Goal: Navigation & Orientation: Understand site structure

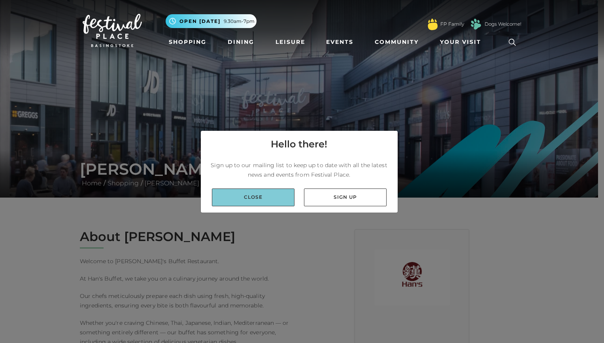
click at [261, 203] on link "Close" at bounding box center [253, 198] width 83 height 18
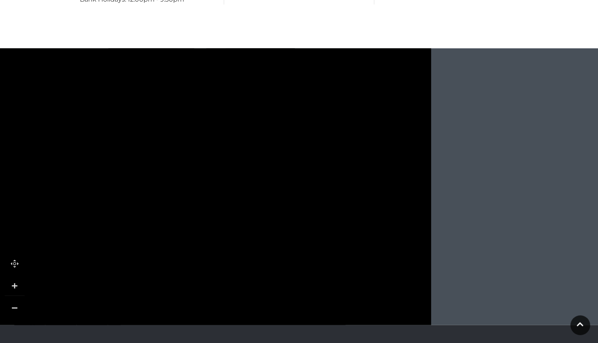
scroll to position [867, 0]
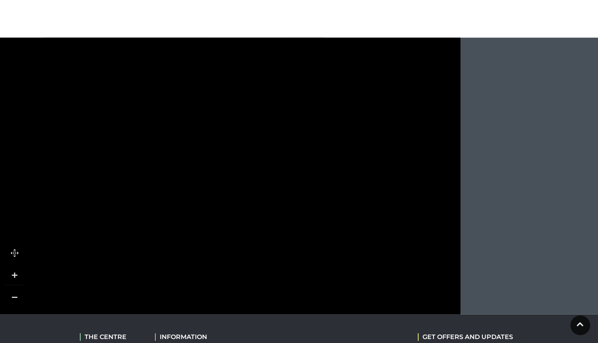
drag, startPoint x: 215, startPoint y: 282, endPoint x: 262, endPoint y: -22, distance: 307.7
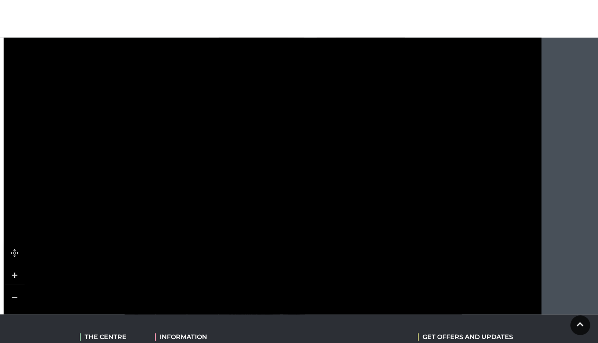
drag, startPoint x: 204, startPoint y: 88, endPoint x: 285, endPoint y: 236, distance: 169.3
click at [285, 236] on rect at bounding box center [253, 239] width 69 height 21
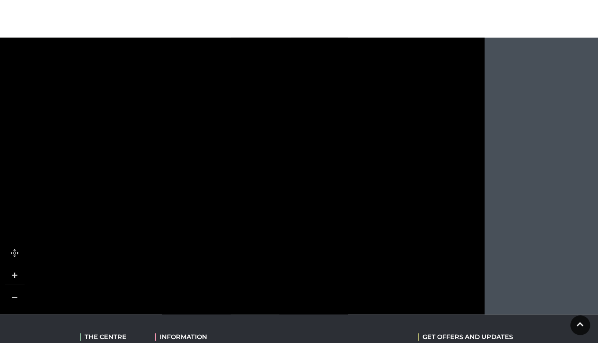
drag, startPoint x: 307, startPoint y: 121, endPoint x: 256, endPoint y: 297, distance: 183.2
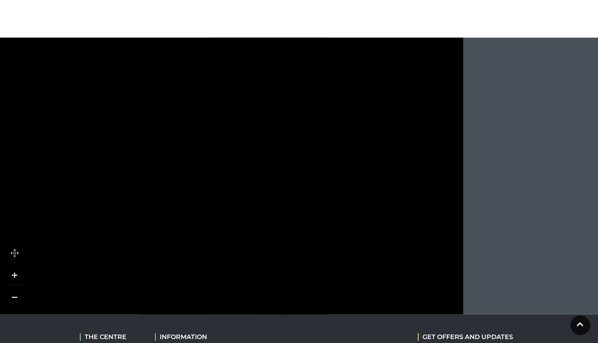
drag, startPoint x: 273, startPoint y: 166, endPoint x: 246, endPoint y: 204, distance: 47.4
click at [246, 204] on icon at bounding box center [186, 303] width 280 height 534
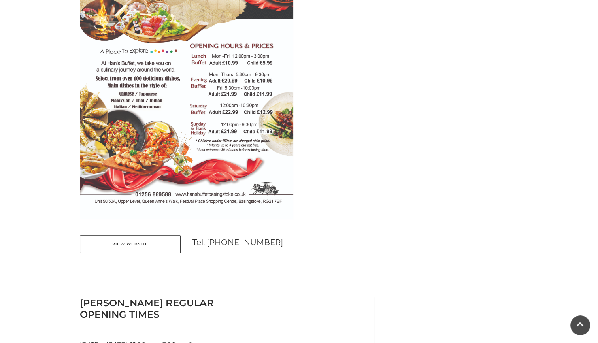
scroll to position [0, 0]
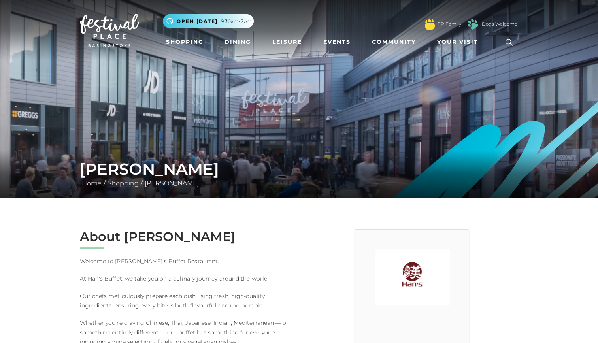
click at [125, 184] on link "Shopping" at bounding box center [123, 183] width 35 height 8
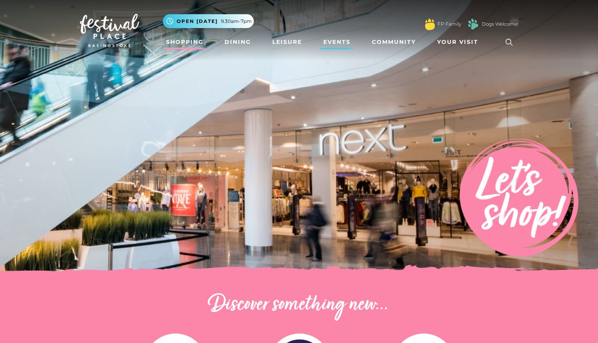
click at [334, 41] on link "Events" at bounding box center [337, 42] width 34 height 15
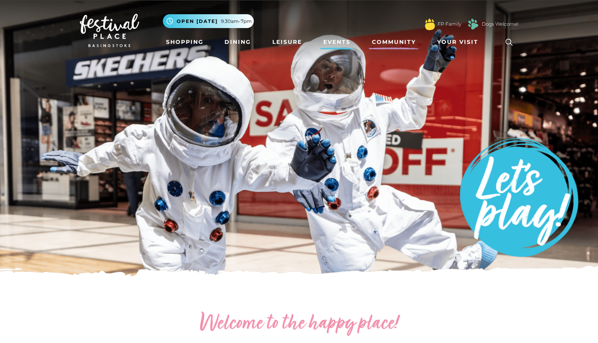
click at [406, 35] on link "Community" at bounding box center [394, 42] width 50 height 15
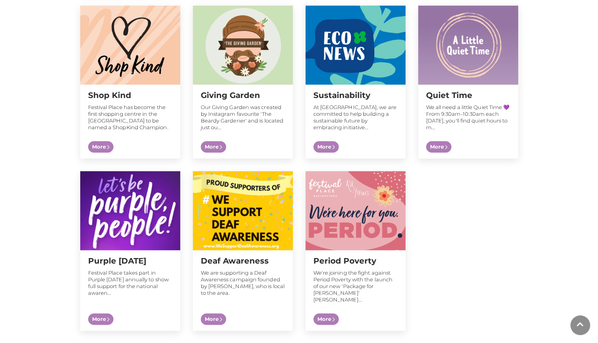
scroll to position [841, 0]
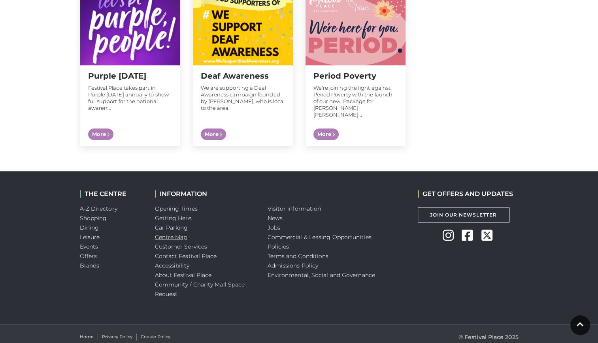
click at [167, 234] on link "Centre Map" at bounding box center [171, 237] width 32 height 7
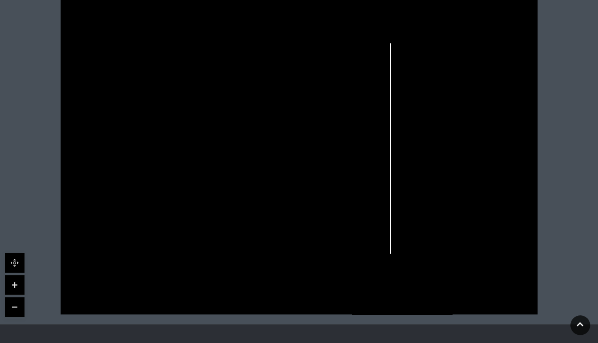
scroll to position [228, 0]
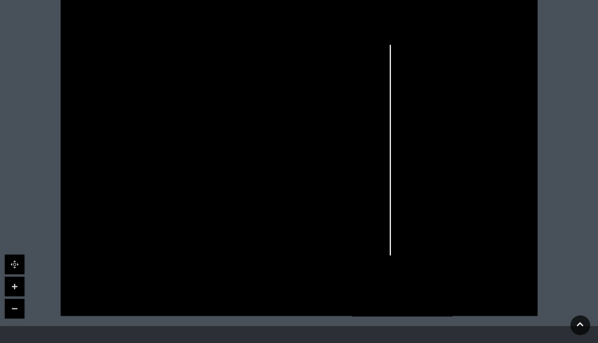
click at [15, 280] on link at bounding box center [15, 287] width 20 height 20
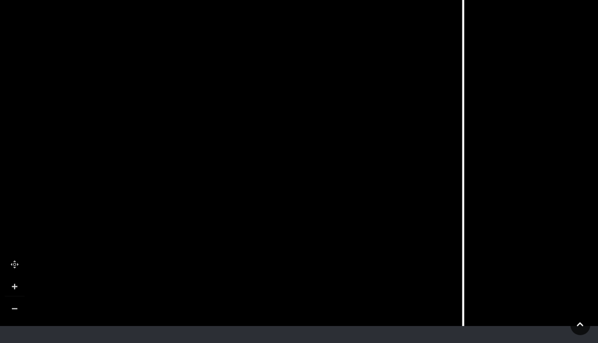
click at [15, 280] on link at bounding box center [15, 287] width 20 height 20
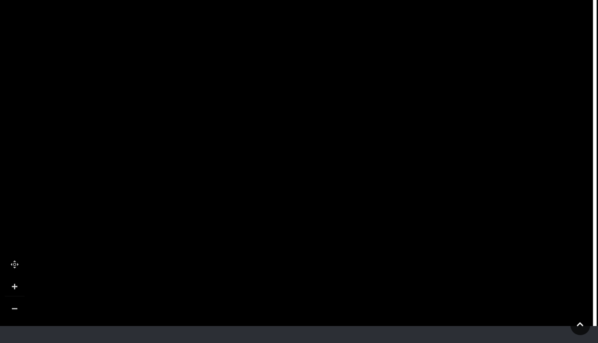
click at [236, 57] on tspan "Mango" at bounding box center [236, 57] width 0 height 0
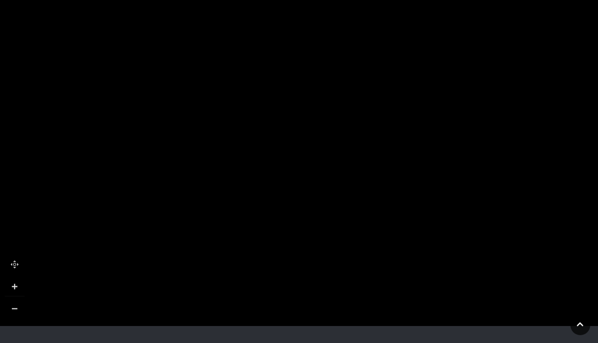
drag, startPoint x: 218, startPoint y: 72, endPoint x: 253, endPoint y: 131, distance: 68.6
click at [253, 131] on polygon at bounding box center [23, 288] width 659 height 764
drag, startPoint x: 224, startPoint y: 65, endPoint x: 518, endPoint y: -20, distance: 306.0
click at [518, 0] on html "Skip to Navigation Skip to Content Toggle navigation .st5{fill:none;stroke:#FFF…" at bounding box center [299, 135] width 598 height 726
drag, startPoint x: 194, startPoint y: 275, endPoint x: 261, endPoint y: 68, distance: 217.0
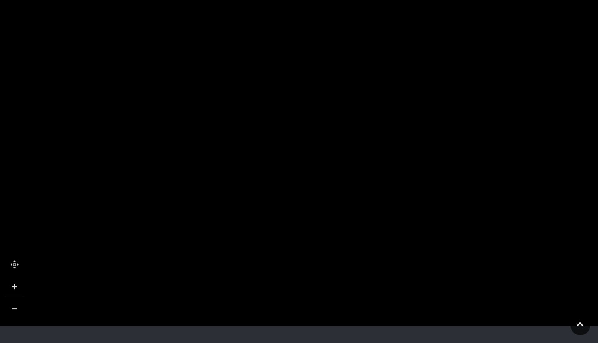
click at [261, 68] on rect at bounding box center [272, 68] width 59 height 18
drag, startPoint x: 297, startPoint y: 159, endPoint x: 109, endPoint y: 123, distance: 191.6
drag, startPoint x: 427, startPoint y: 116, endPoint x: 198, endPoint y: 353, distance: 328.8
click at [198, 343] on html "Skip to Navigation Skip to Content Toggle navigation .st5{fill:none;stroke:#FFF…" at bounding box center [299, 135] width 598 height 726
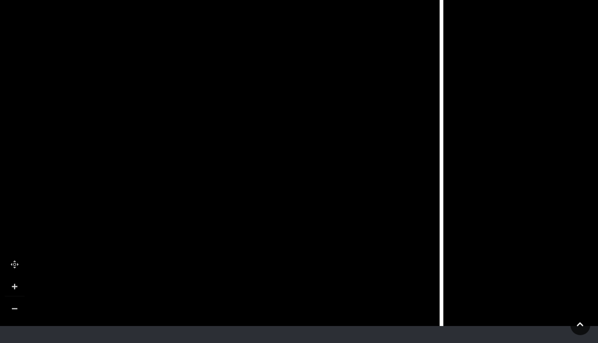
drag, startPoint x: 372, startPoint y: 179, endPoint x: 205, endPoint y: 120, distance: 176.8
click at [205, 120] on icon at bounding box center [265, 78] width 267 height 595
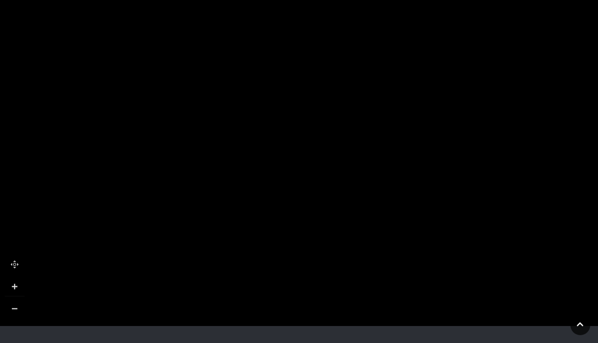
drag, startPoint x: 113, startPoint y: 228, endPoint x: 517, endPoint y: 111, distance: 420.2
click at [517, 111] on polygon at bounding box center [238, 17] width 659 height 764
drag, startPoint x: 86, startPoint y: 167, endPoint x: 171, endPoint y: 78, distance: 123.3
drag, startPoint x: 385, startPoint y: 55, endPoint x: 183, endPoint y: 224, distance: 263.6
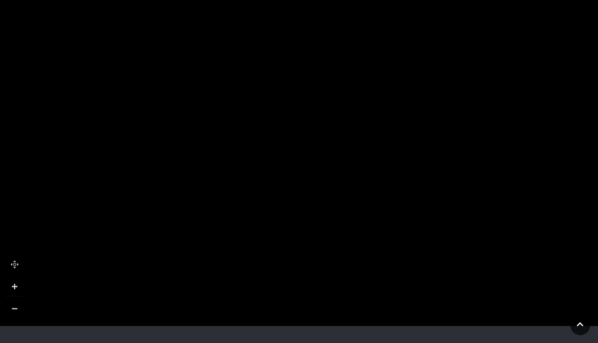
click at [183, 224] on rect at bounding box center [164, 231] width 89 height 33
drag, startPoint x: 344, startPoint y: 106, endPoint x: 344, endPoint y: 224, distance: 118.2
click at [344, 224] on polygon at bounding box center [121, 215] width 659 height 764
drag, startPoint x: 339, startPoint y: 204, endPoint x: 465, endPoint y: 88, distance: 170.9
click at [465, 88] on polygon at bounding box center [246, 99] width 659 height 764
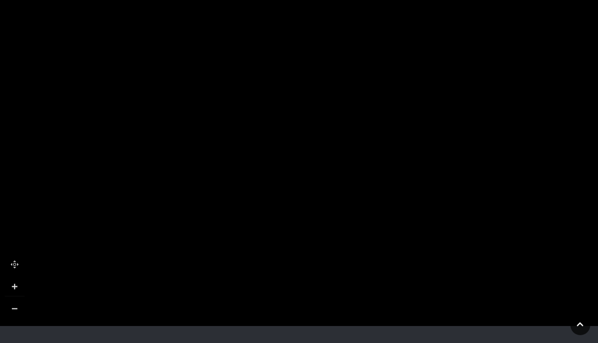
drag, startPoint x: 312, startPoint y: 134, endPoint x: 353, endPoint y: 24, distance: 118.0
click at [353, 24] on rect at bounding box center [380, 20] width 60 height 25
drag, startPoint x: 179, startPoint y: 193, endPoint x: 206, endPoint y: 231, distance: 46.1
click at [213, 273] on tspan "POTTERS WALK" at bounding box center [213, 273] width 0 height 0
drag, startPoint x: 384, startPoint y: 132, endPoint x: 323, endPoint y: 243, distance: 126.7
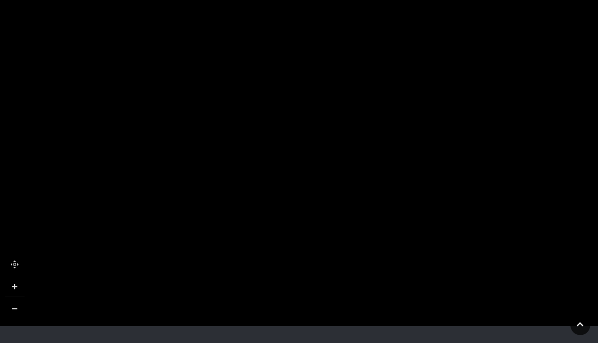
click at [323, 243] on polygon at bounding box center [345, 57] width 659 height 764
drag, startPoint x: 296, startPoint y: 115, endPoint x: 283, endPoint y: 174, distance: 59.9
drag, startPoint x: 287, startPoint y: 92, endPoint x: 245, endPoint y: 198, distance: 114.1
click at [245, 198] on polygon at bounding box center [289, 221] width 659 height 764
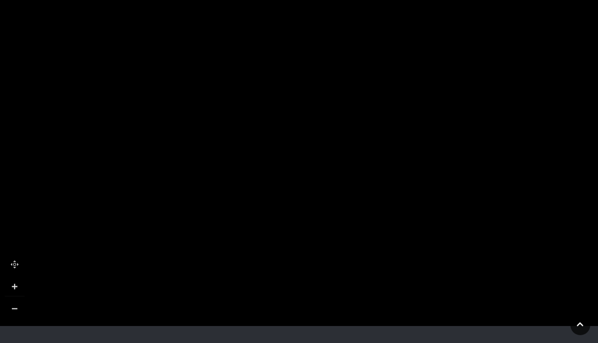
drag, startPoint x: 240, startPoint y: 66, endPoint x: 233, endPoint y: 308, distance: 242.0
drag, startPoint x: 224, startPoint y: 68, endPoint x: 270, endPoint y: 174, distance: 116.0
click at [270, 174] on rect at bounding box center [297, 183] width 67 height 38
drag, startPoint x: 285, startPoint y: 200, endPoint x: 269, endPoint y: 78, distance: 122.8
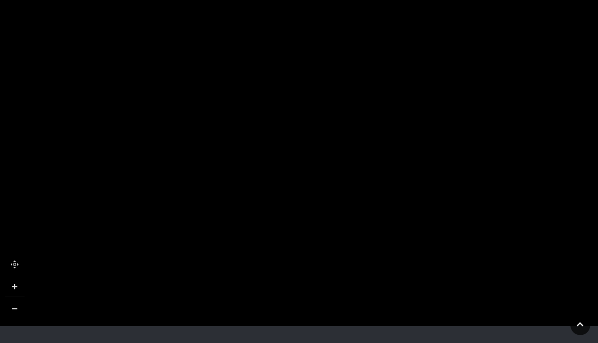
click at [269, 78] on rect at bounding box center [281, 61] width 67 height 38
drag, startPoint x: 411, startPoint y: 218, endPoint x: 272, endPoint y: 109, distance: 177.1
click at [272, 109] on polygon at bounding box center [174, 339] width 659 height 764
click at [15, 310] on link at bounding box center [15, 309] width 20 height 20
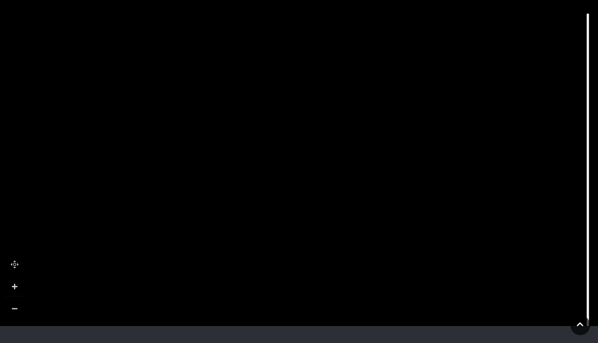
click at [15, 310] on link at bounding box center [15, 309] width 20 height 20
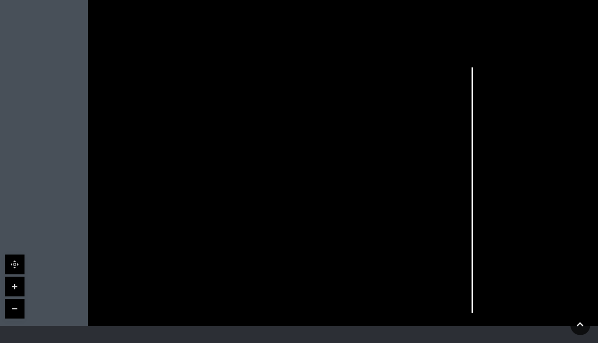
click at [15, 310] on link at bounding box center [15, 309] width 20 height 20
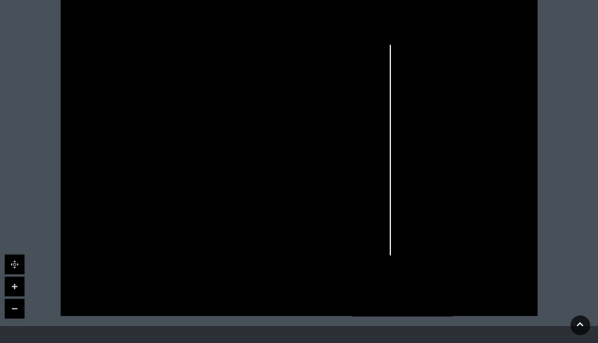
click at [15, 290] on link at bounding box center [15, 287] width 20 height 20
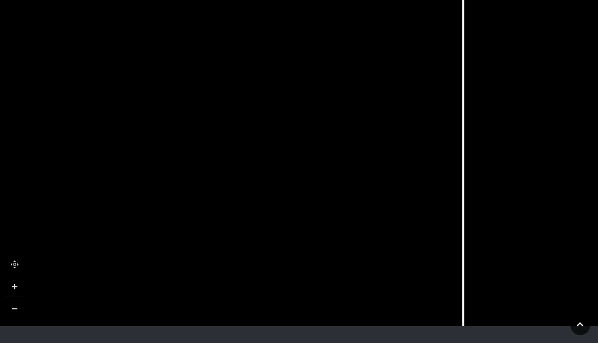
click at [15, 290] on link at bounding box center [15, 287] width 20 height 20
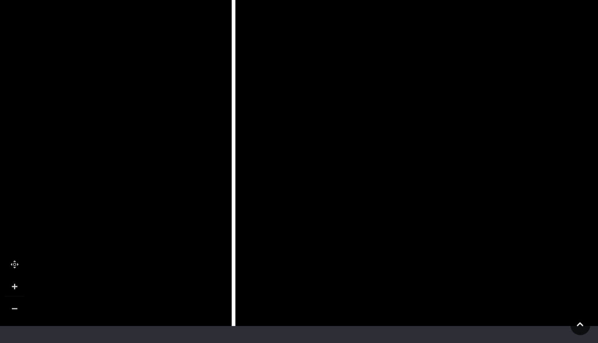
drag, startPoint x: 387, startPoint y: 170, endPoint x: 26, endPoint y: 147, distance: 362.0
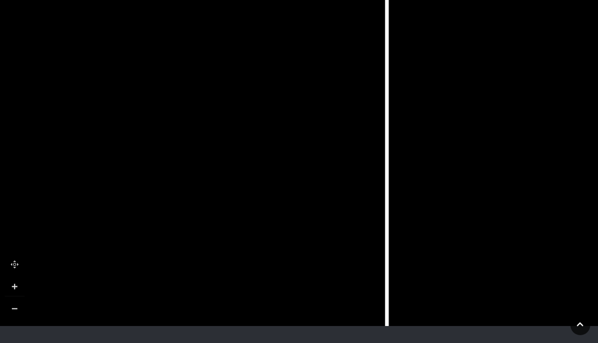
drag, startPoint x: 367, startPoint y: 110, endPoint x: 520, endPoint y: 113, distance: 153.4
click at [520, 113] on icon at bounding box center [91, 128] width 1938 height 1090
drag, startPoint x: 127, startPoint y: 108, endPoint x: 347, endPoint y: 226, distance: 249.9
click at [344, 226] on icon at bounding box center [210, 152] width 267 height 595
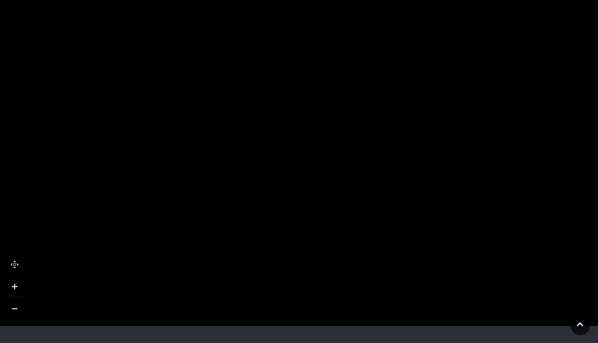
drag, startPoint x: 161, startPoint y: 58, endPoint x: 416, endPoint y: 250, distance: 319.3
click at [416, 250] on rect at bounding box center [411, 226] width 38 height 60
drag, startPoint x: 253, startPoint y: 85, endPoint x: 322, endPoint y: 182, distance: 119.0
click at [322, 182] on rect at bounding box center [293, 165] width 67 height 50
click at [14, 308] on link at bounding box center [15, 309] width 20 height 20
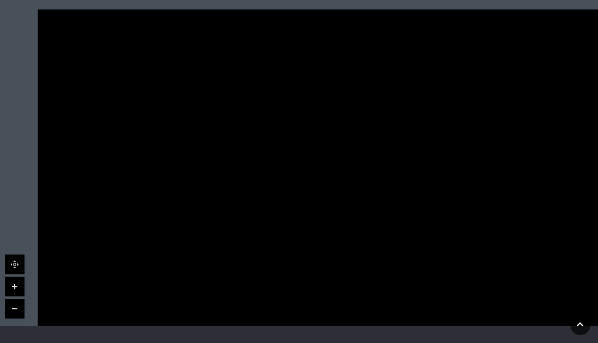
click at [14, 308] on link at bounding box center [15, 309] width 20 height 20
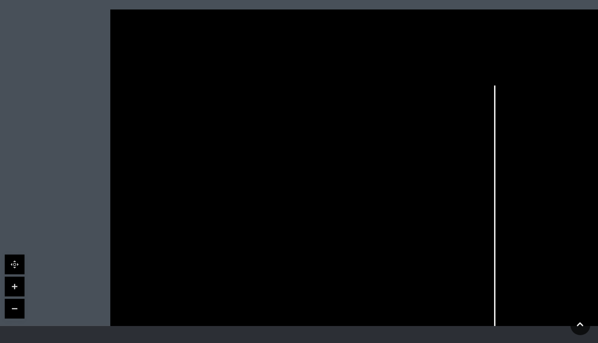
click at [14, 308] on link at bounding box center [15, 309] width 20 height 20
